Goal: Obtain resource: Obtain resource

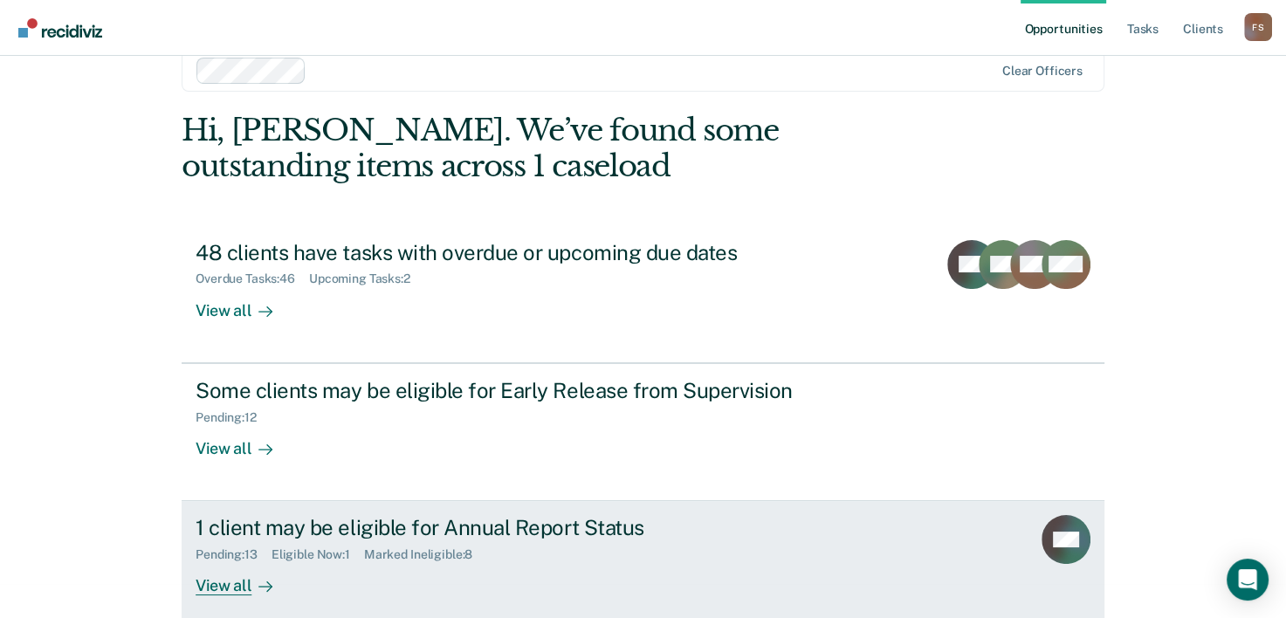
scroll to position [53, 0]
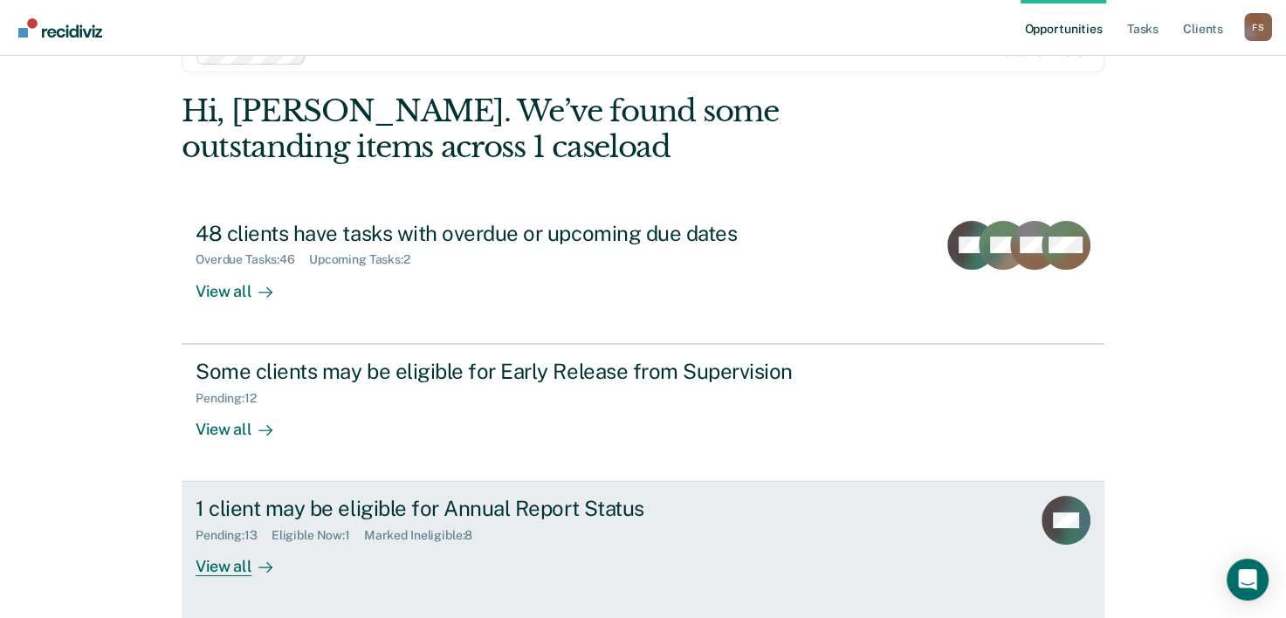
click at [228, 561] on div "View all" at bounding box center [245, 560] width 98 height 34
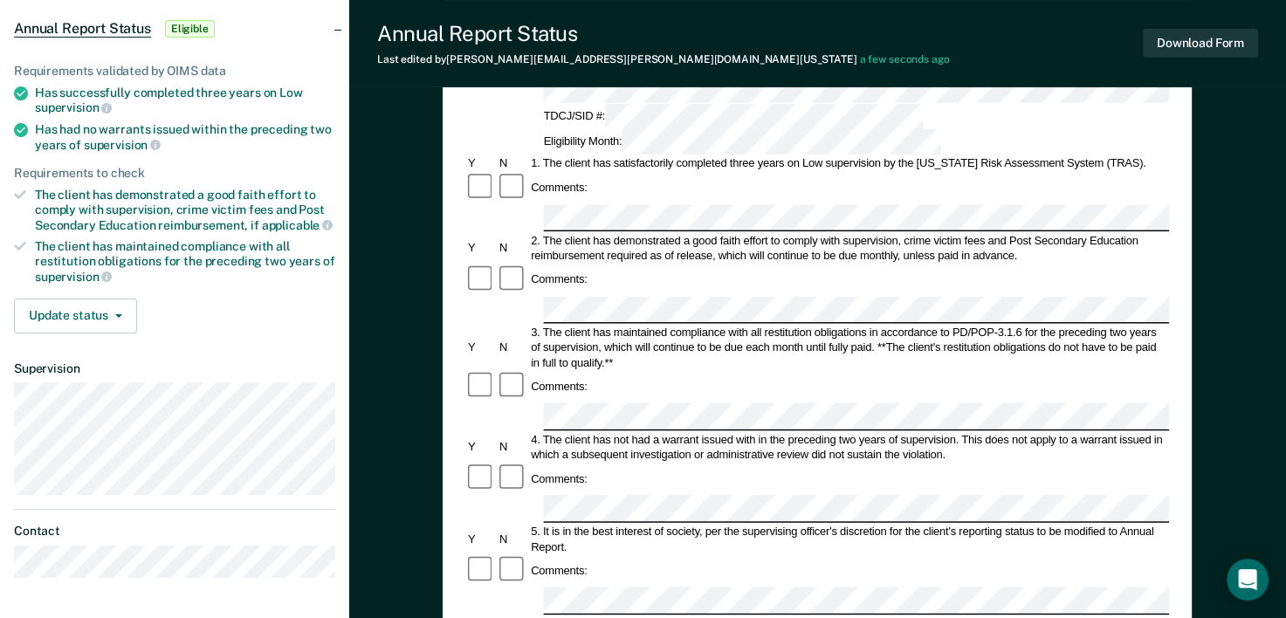
scroll to position [175, 0]
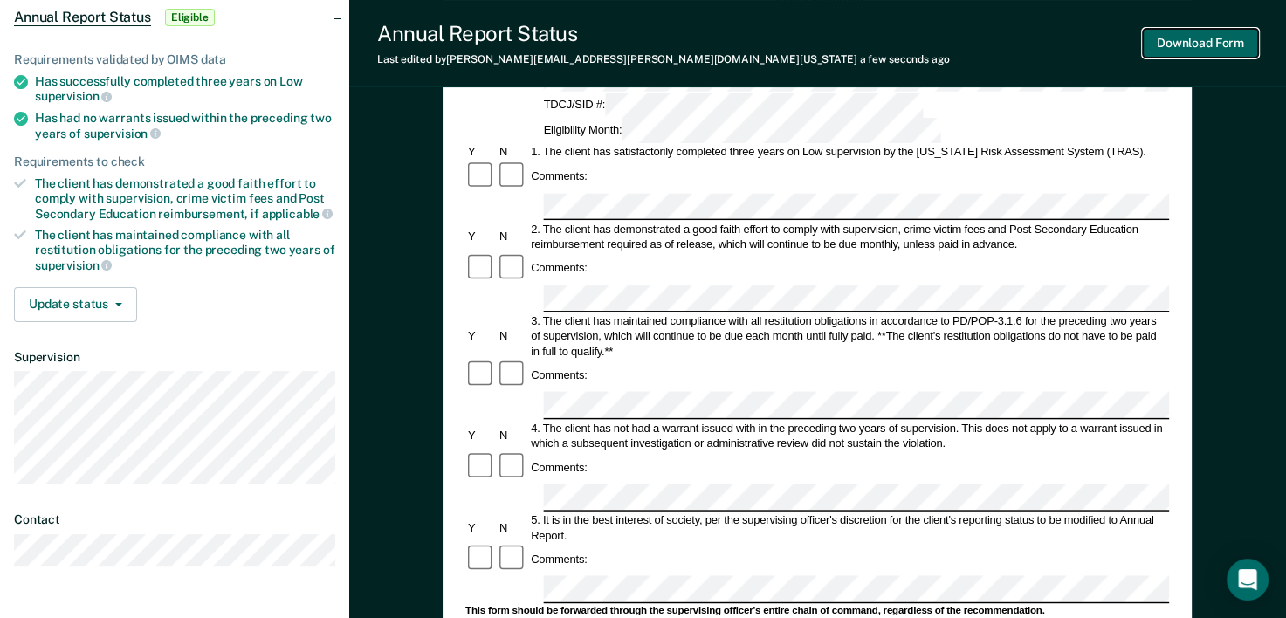
click at [1225, 39] on button "Download Form" at bounding box center [1200, 43] width 115 height 29
